Goal: Check status: Check status

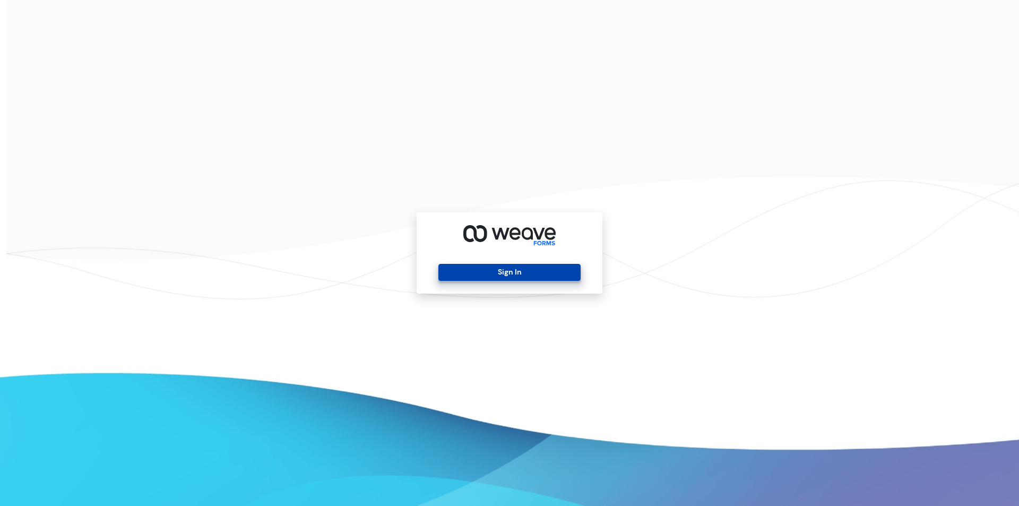
click at [481, 272] on button "Sign In" at bounding box center [510, 272] width 142 height 17
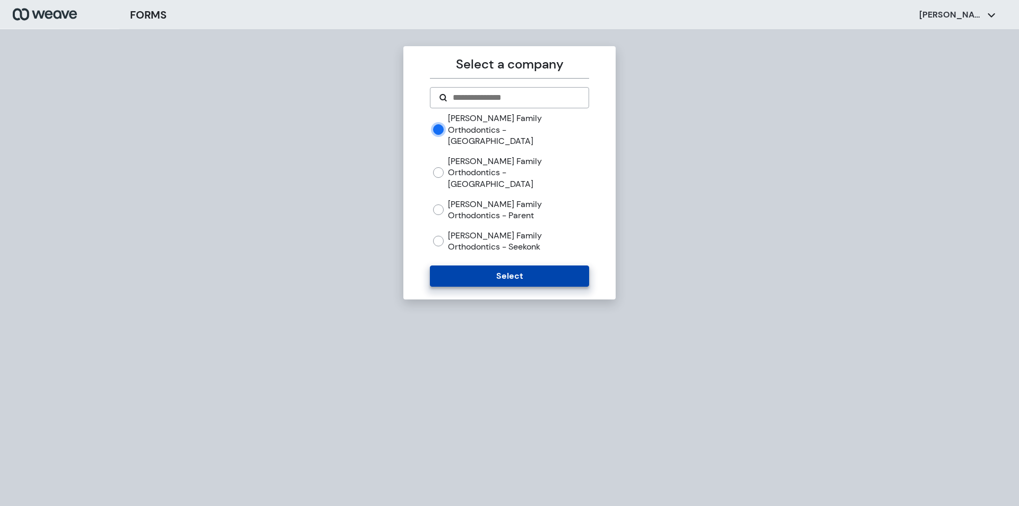
click at [490, 265] on button "Select" at bounding box center [509, 275] width 159 height 21
